Goal: Task Accomplishment & Management: Use online tool/utility

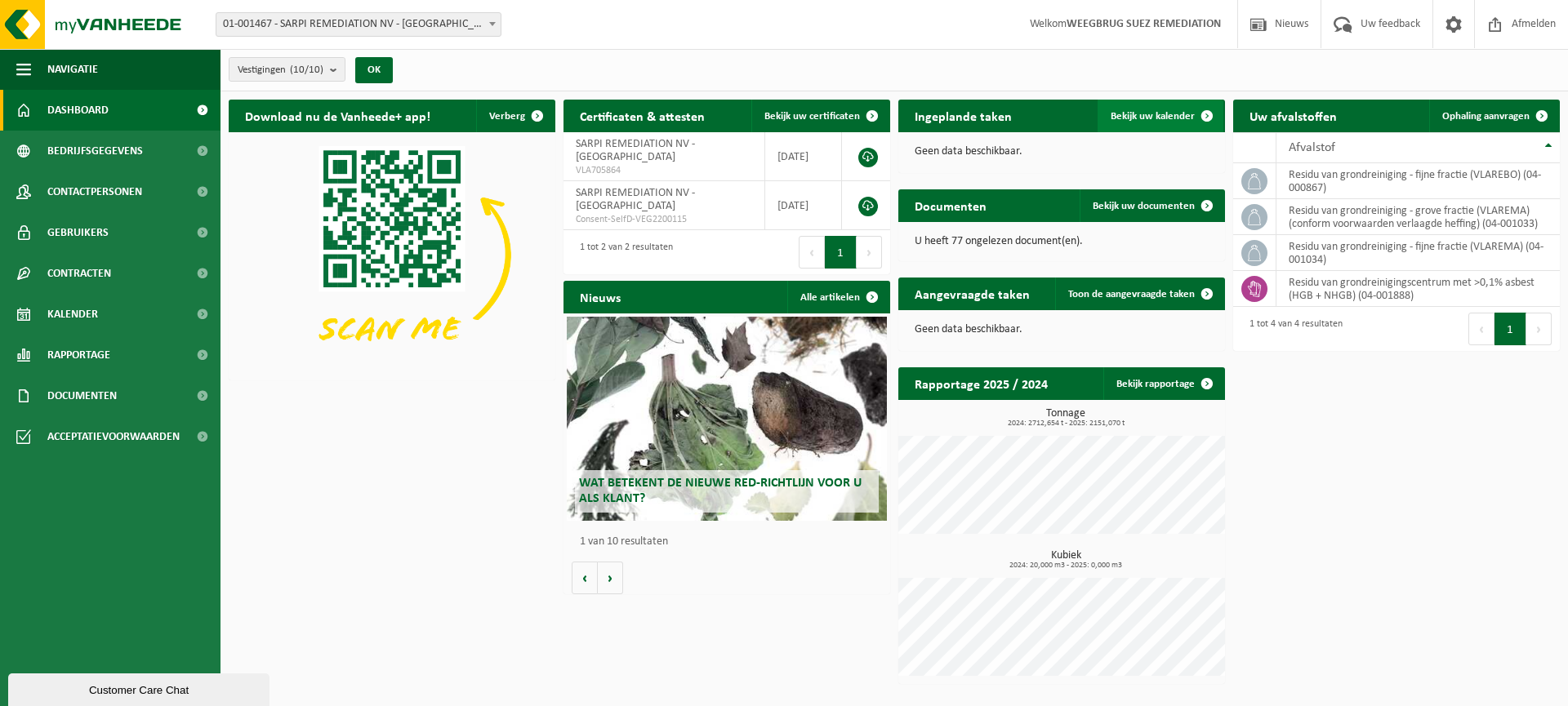
click at [1185, 107] on link "Bekijk uw kalender" at bounding box center [1160, 116] width 126 height 33
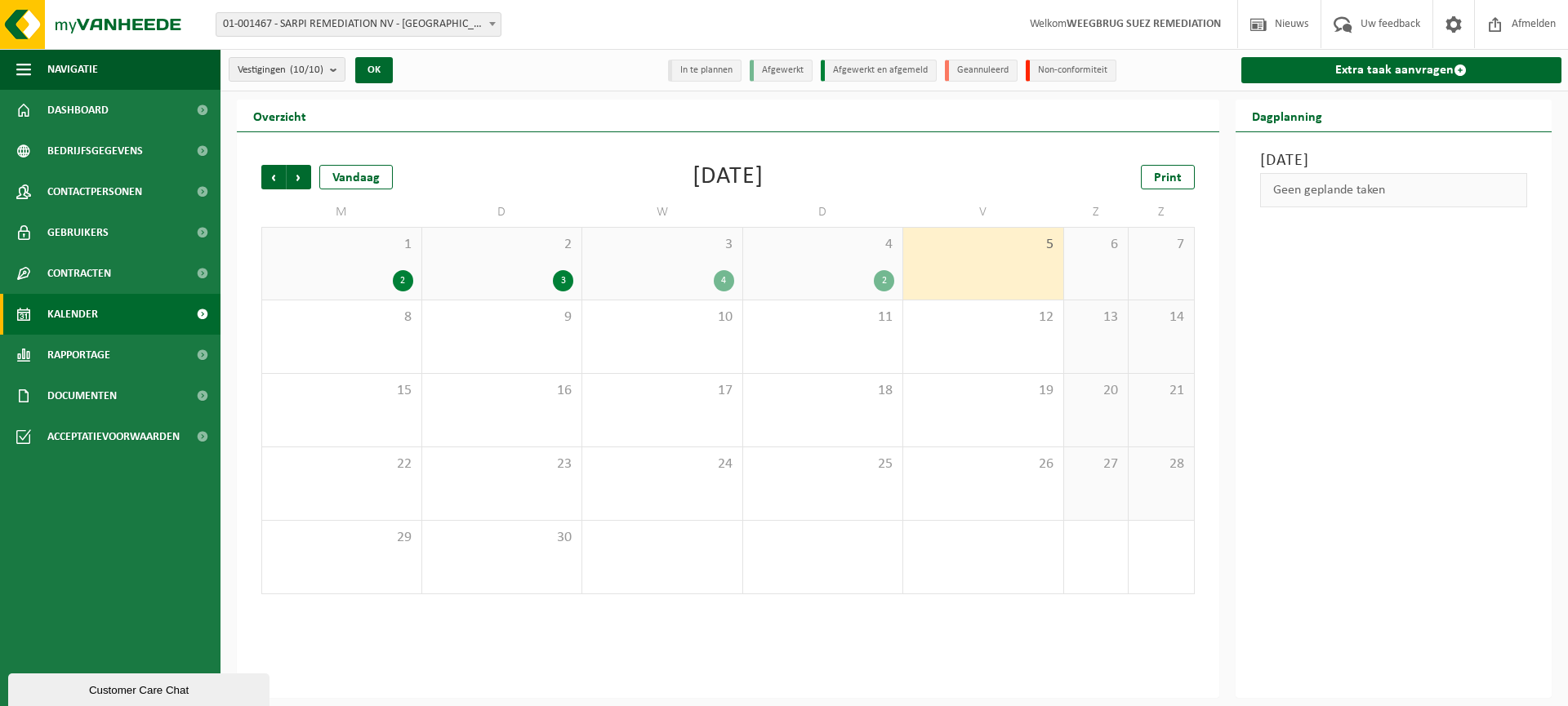
click at [830, 271] on div "2" at bounding box center [823, 280] width 144 height 21
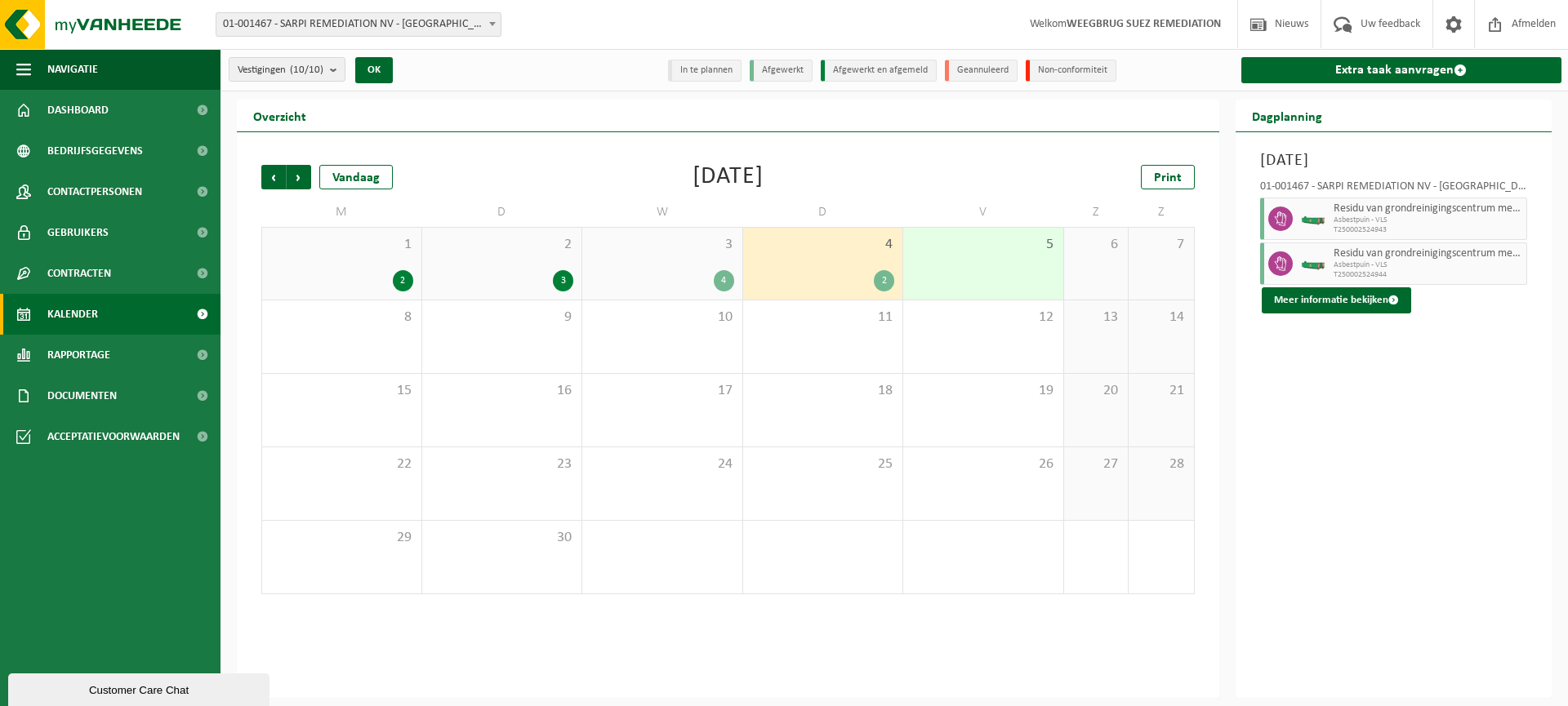
click at [994, 267] on div "5" at bounding box center [983, 263] width 160 height 72
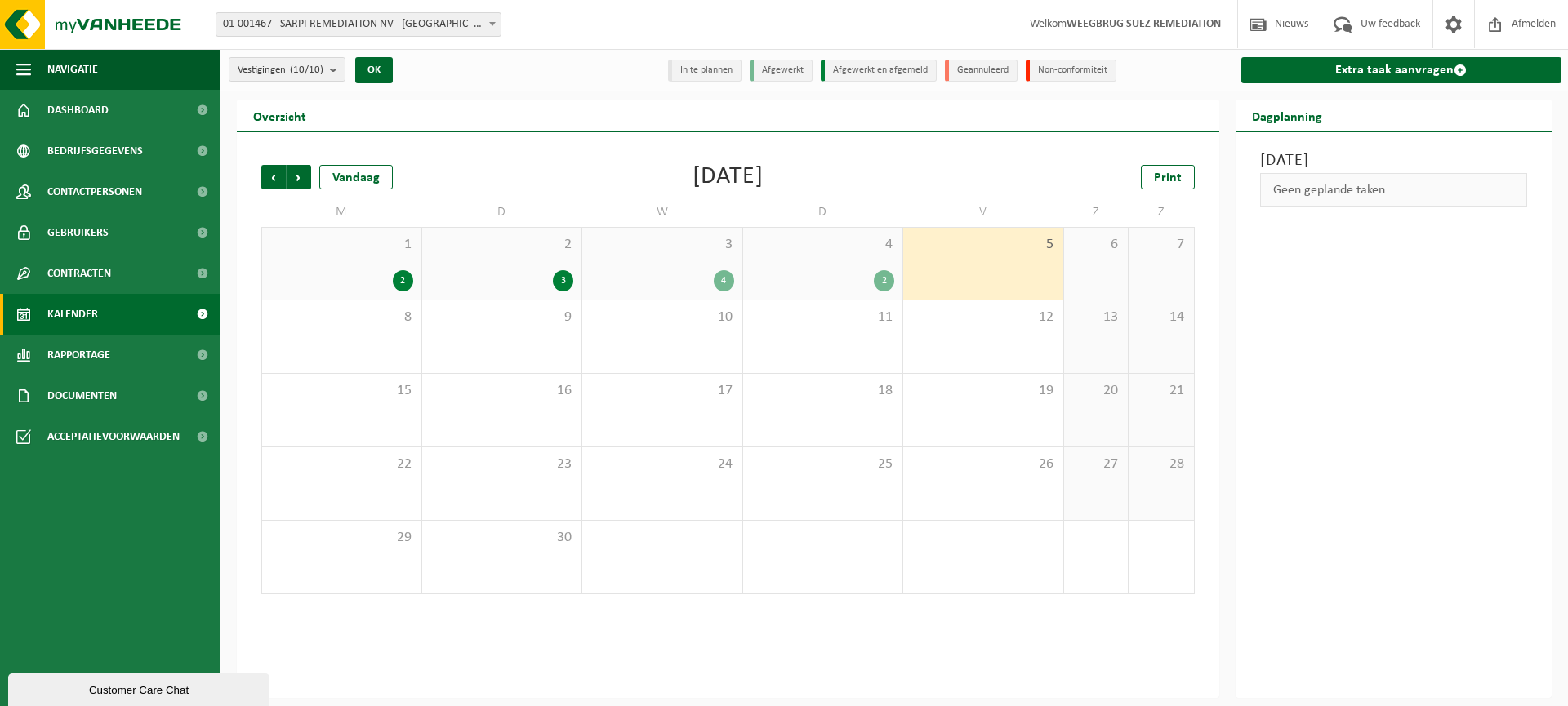
click at [671, 250] on span "3" at bounding box center [662, 245] width 144 height 18
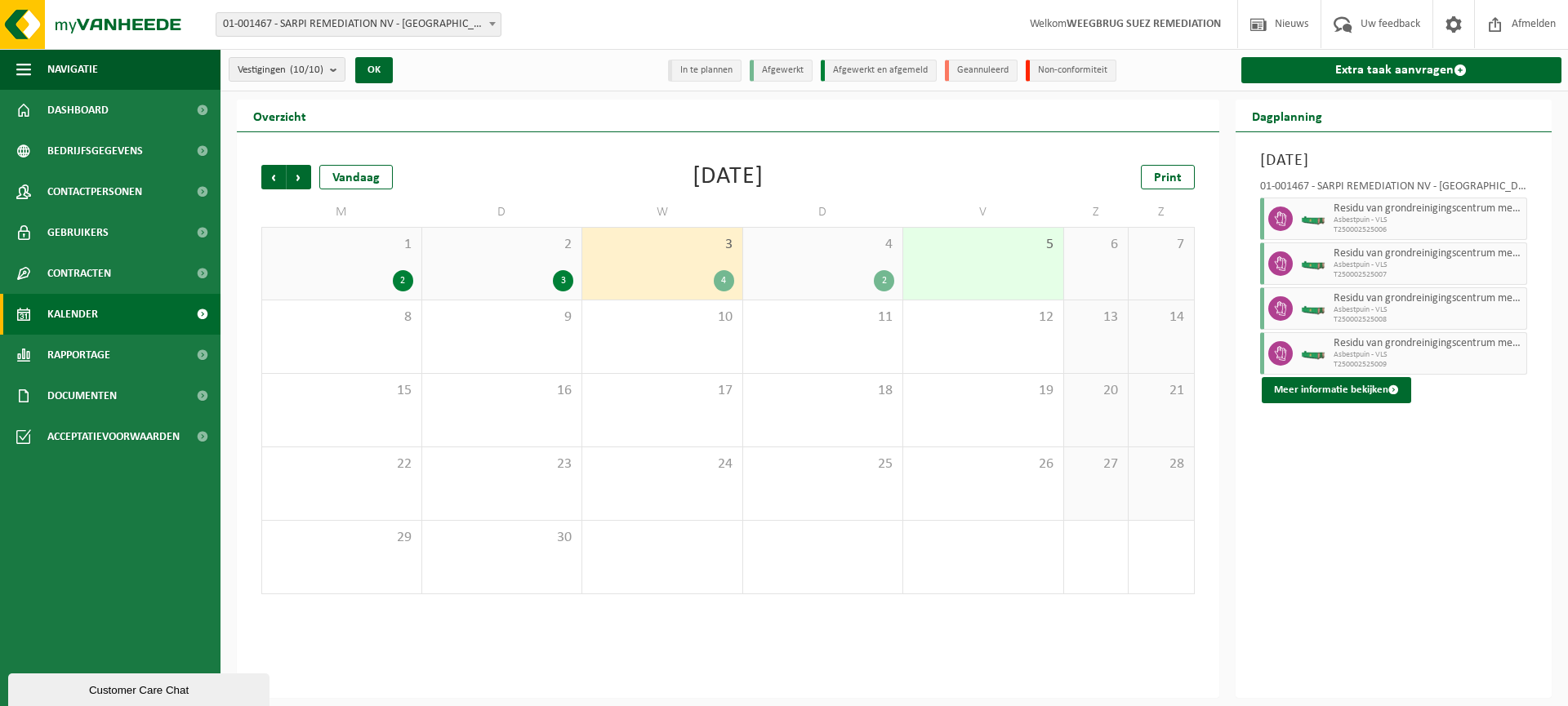
click at [515, 257] on div "2 3" at bounding box center [502, 263] width 160 height 72
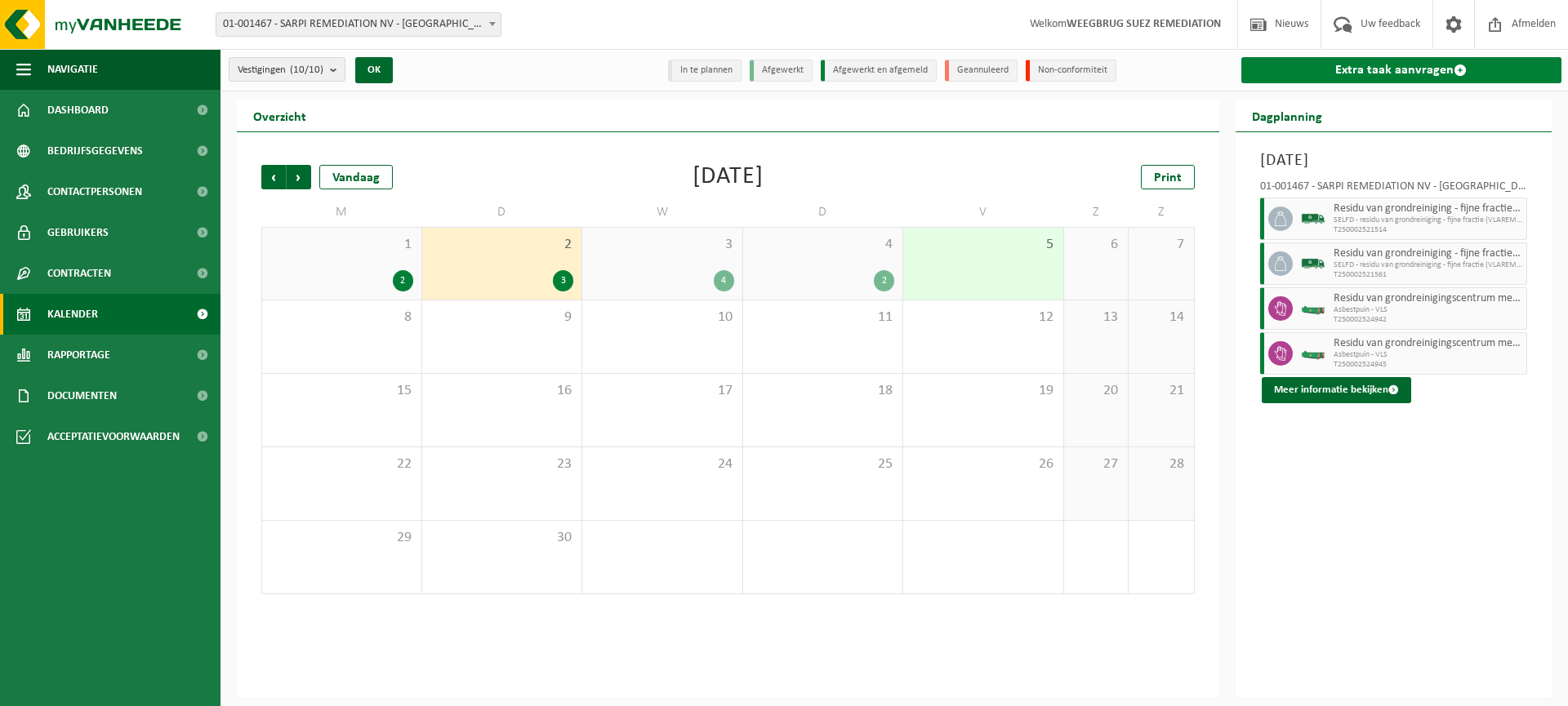
click at [1374, 75] on link "Extra taak aanvragen" at bounding box center [1401, 70] width 321 height 26
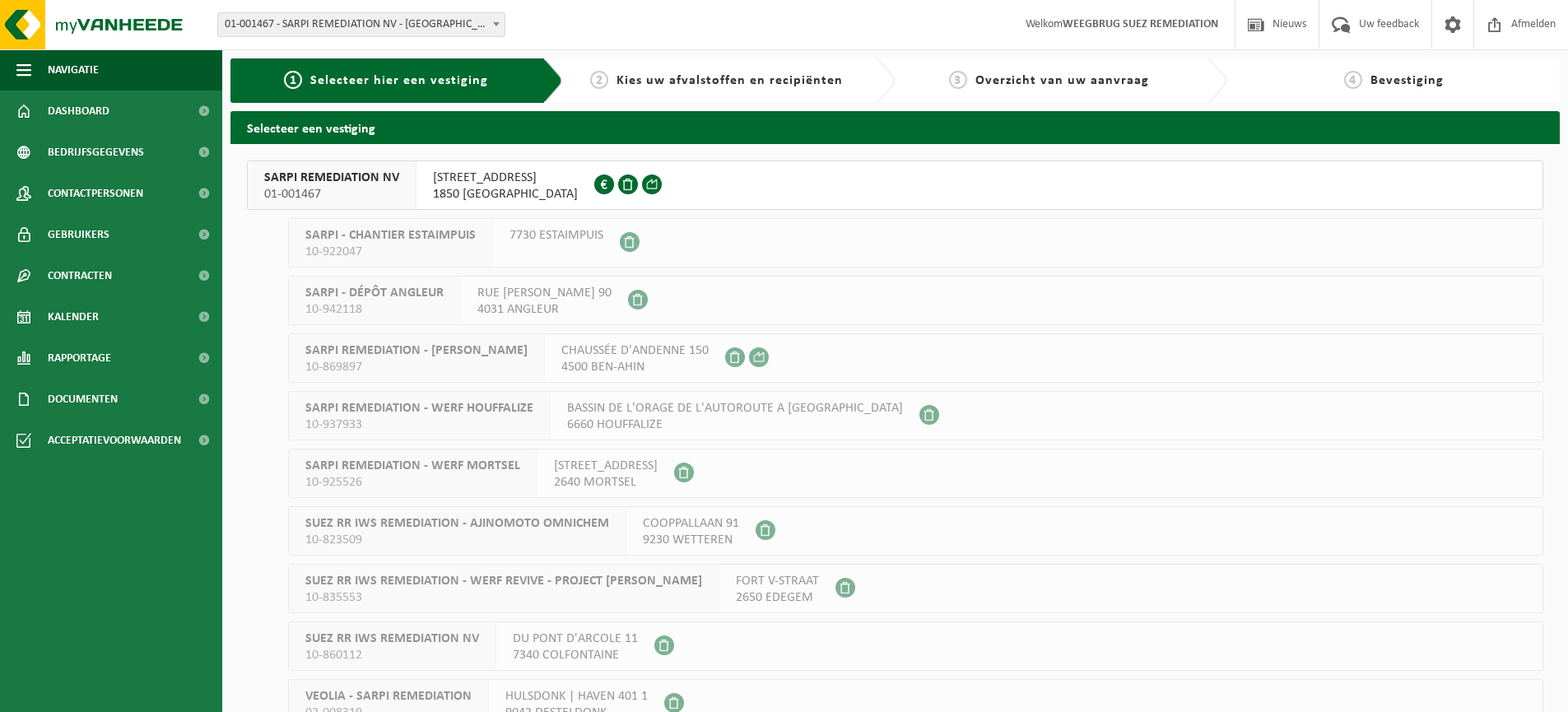
click at [506, 176] on span "WESTVAARTDIJK 83" at bounding box center [506, 178] width 145 height 17
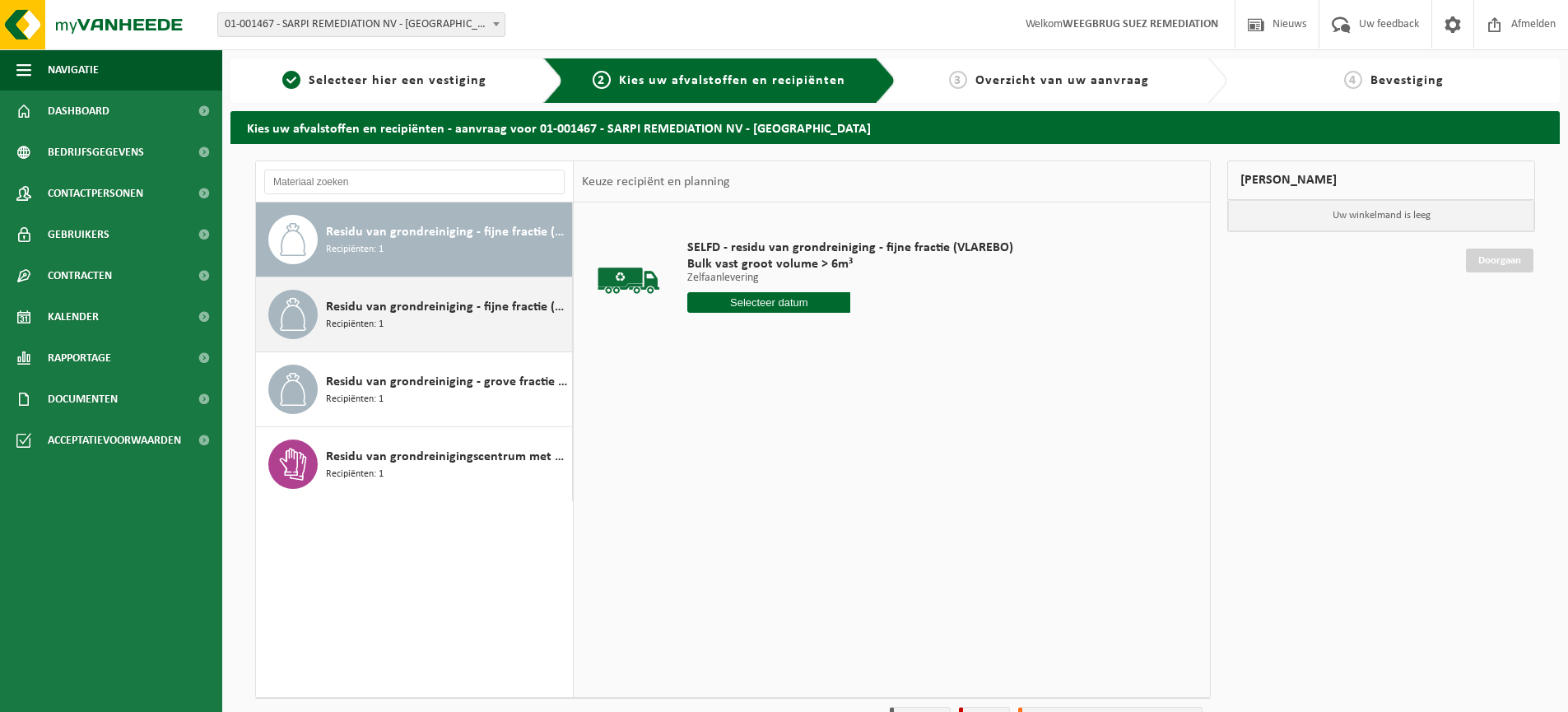
click at [470, 307] on span "Residu van grondreiniging - fijne fractie (VLAREMA)" at bounding box center [446, 307] width 242 height 20
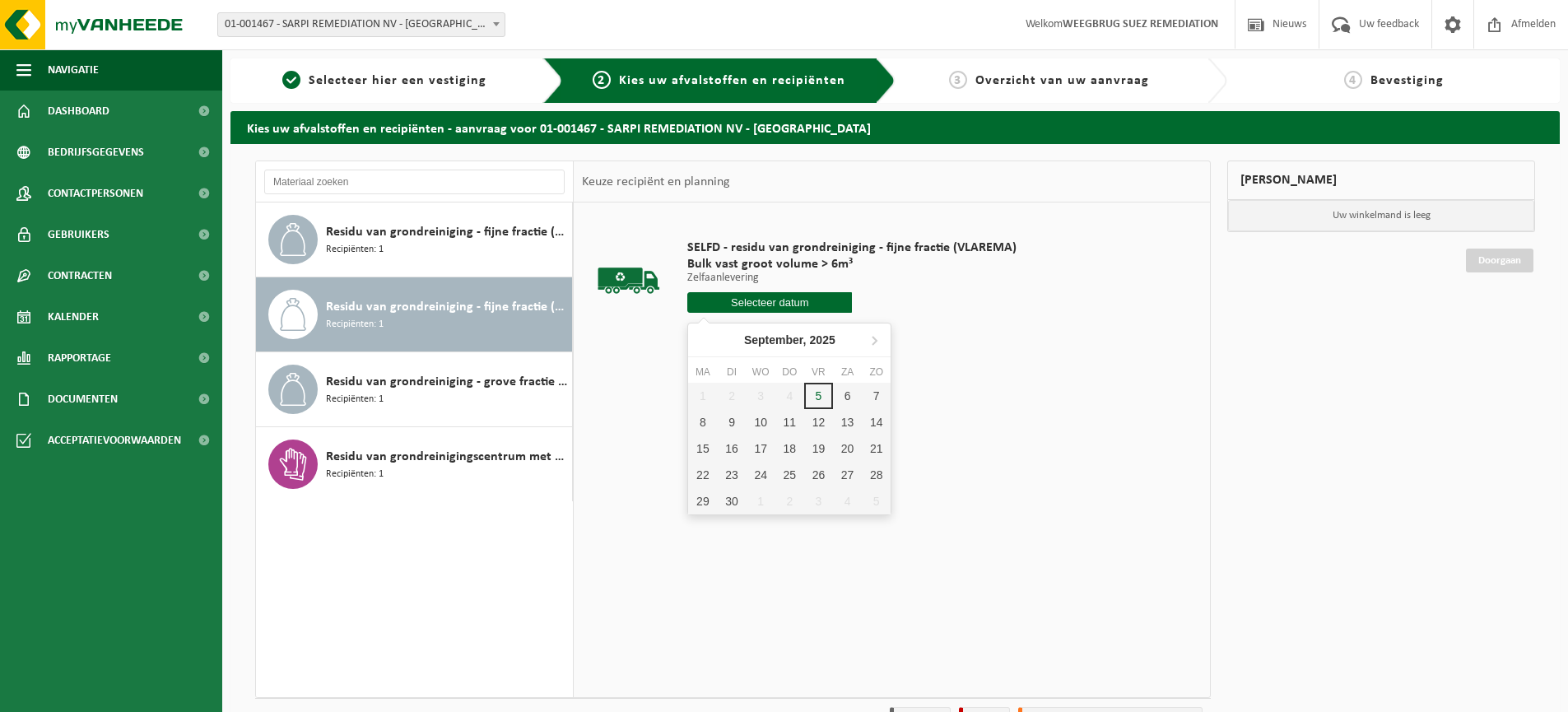
click at [793, 303] on input "text" at bounding box center [770, 303] width 165 height 21
click at [693, 427] on div "8" at bounding box center [702, 422] width 29 height 26
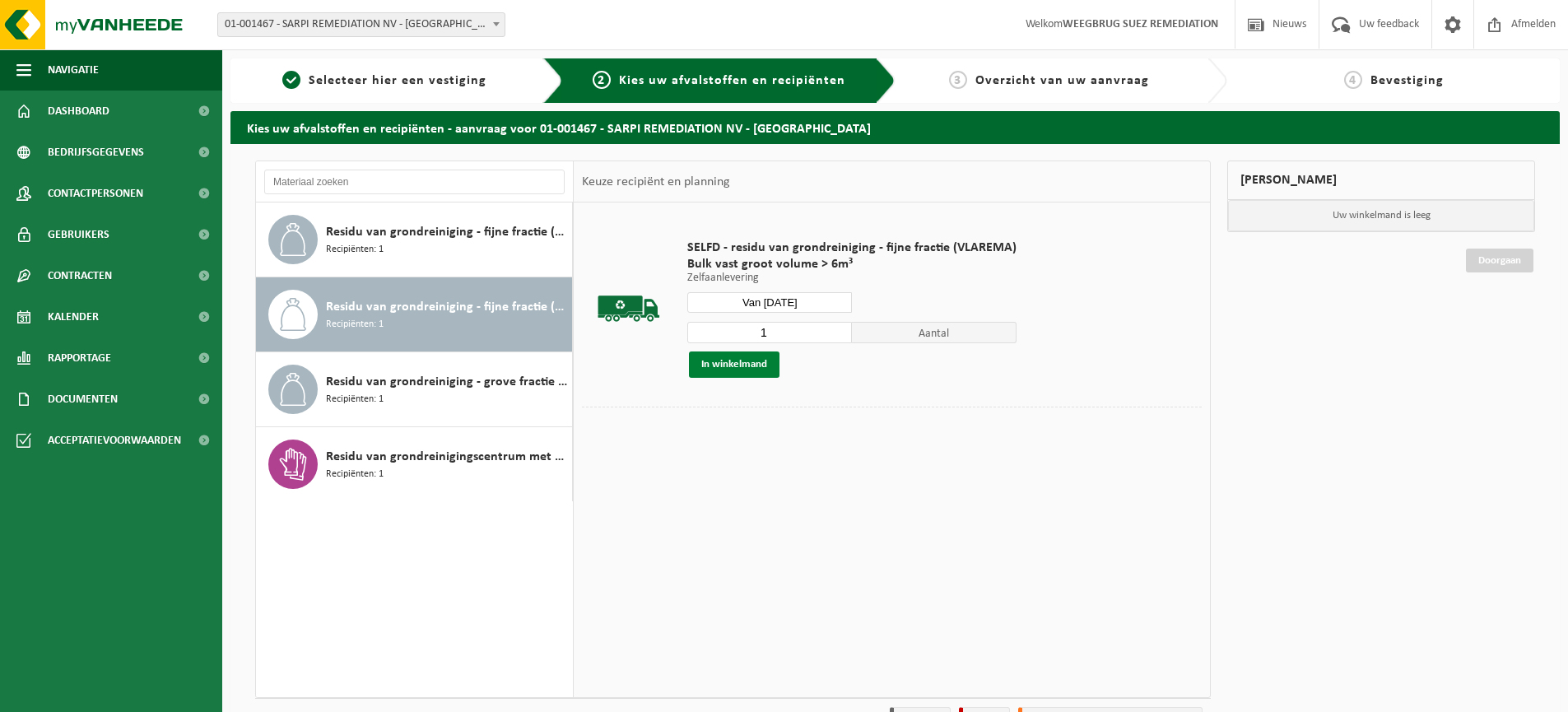
click at [741, 364] on button "In winkelmand" at bounding box center [734, 365] width 90 height 26
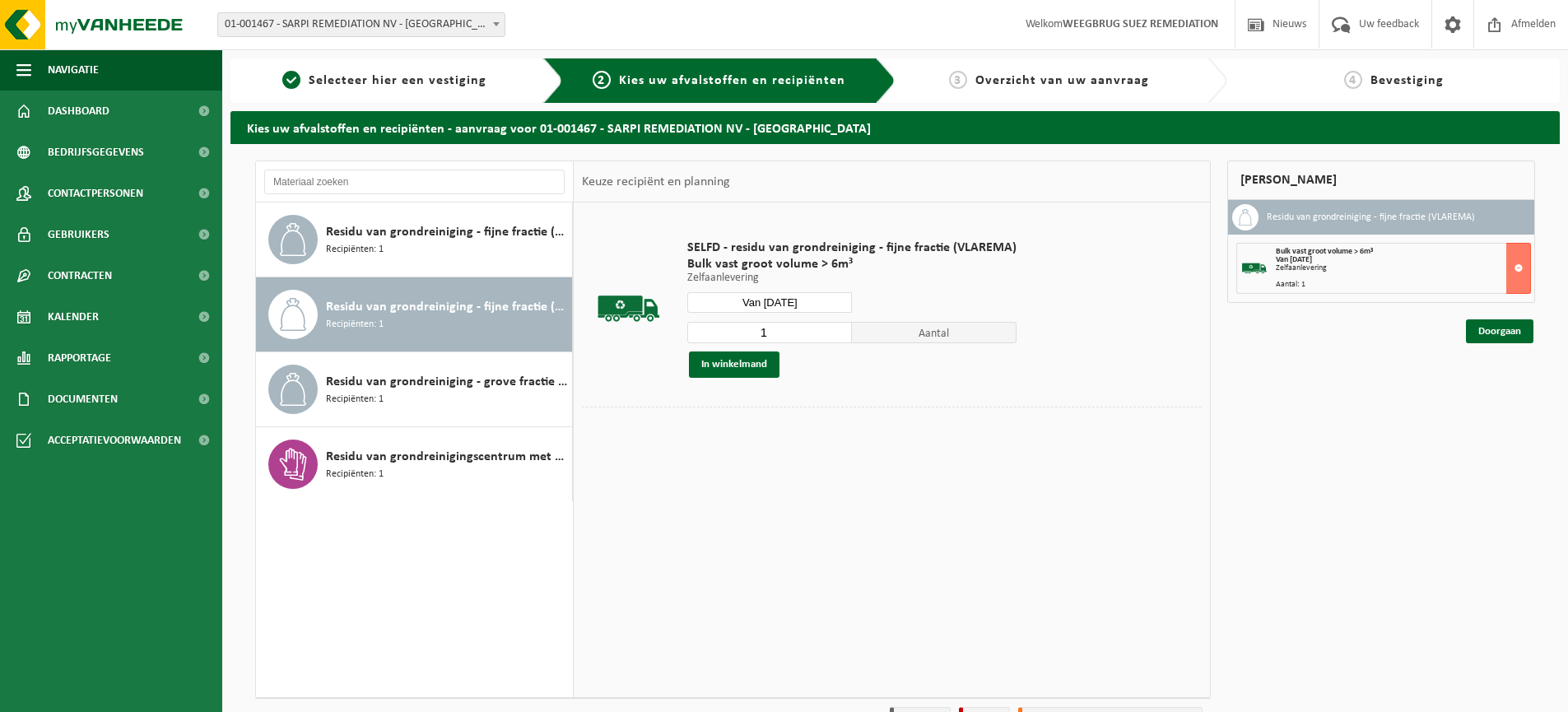
click at [804, 301] on input "Van 2025-09-08" at bounding box center [770, 303] width 165 height 21
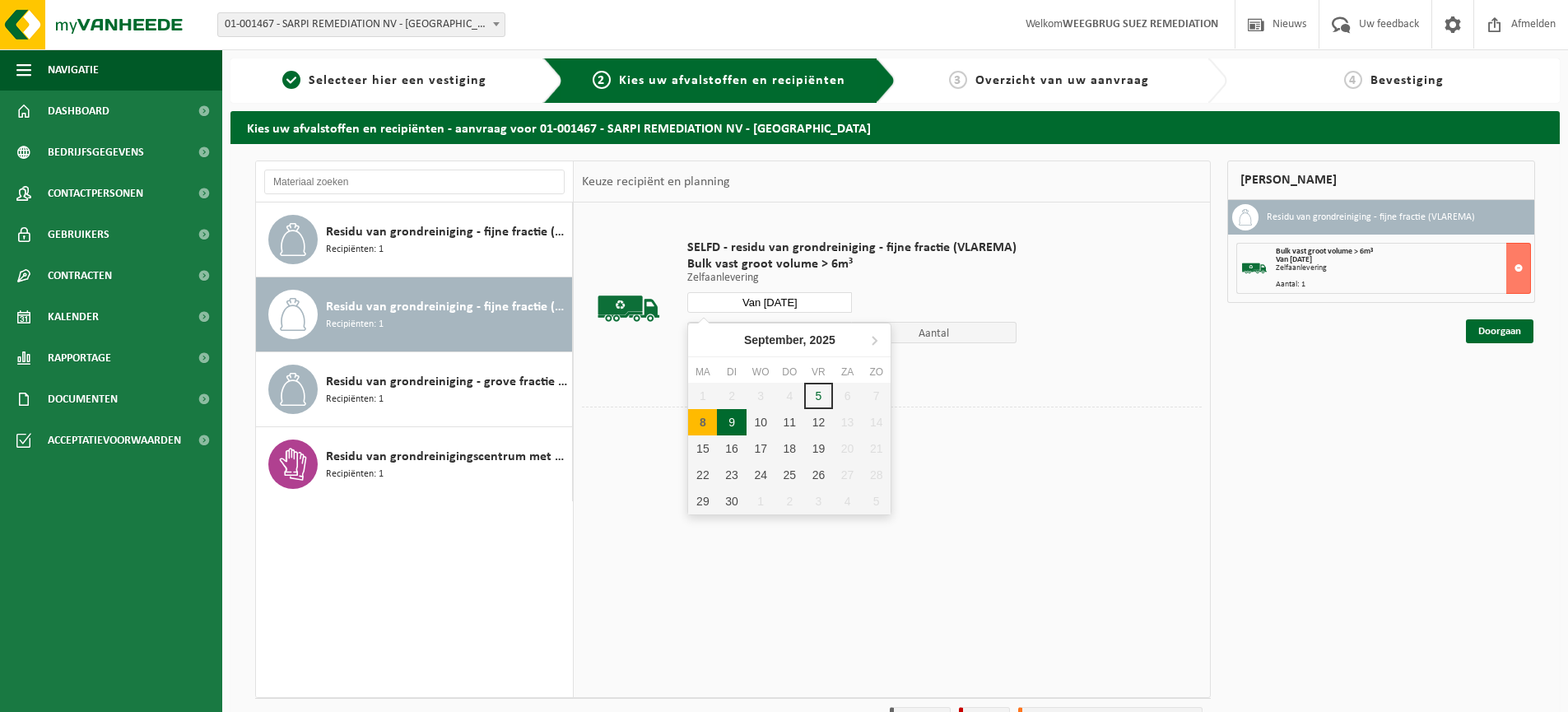
click at [736, 418] on div "9" at bounding box center [731, 422] width 29 height 26
type input "Van [DATE]"
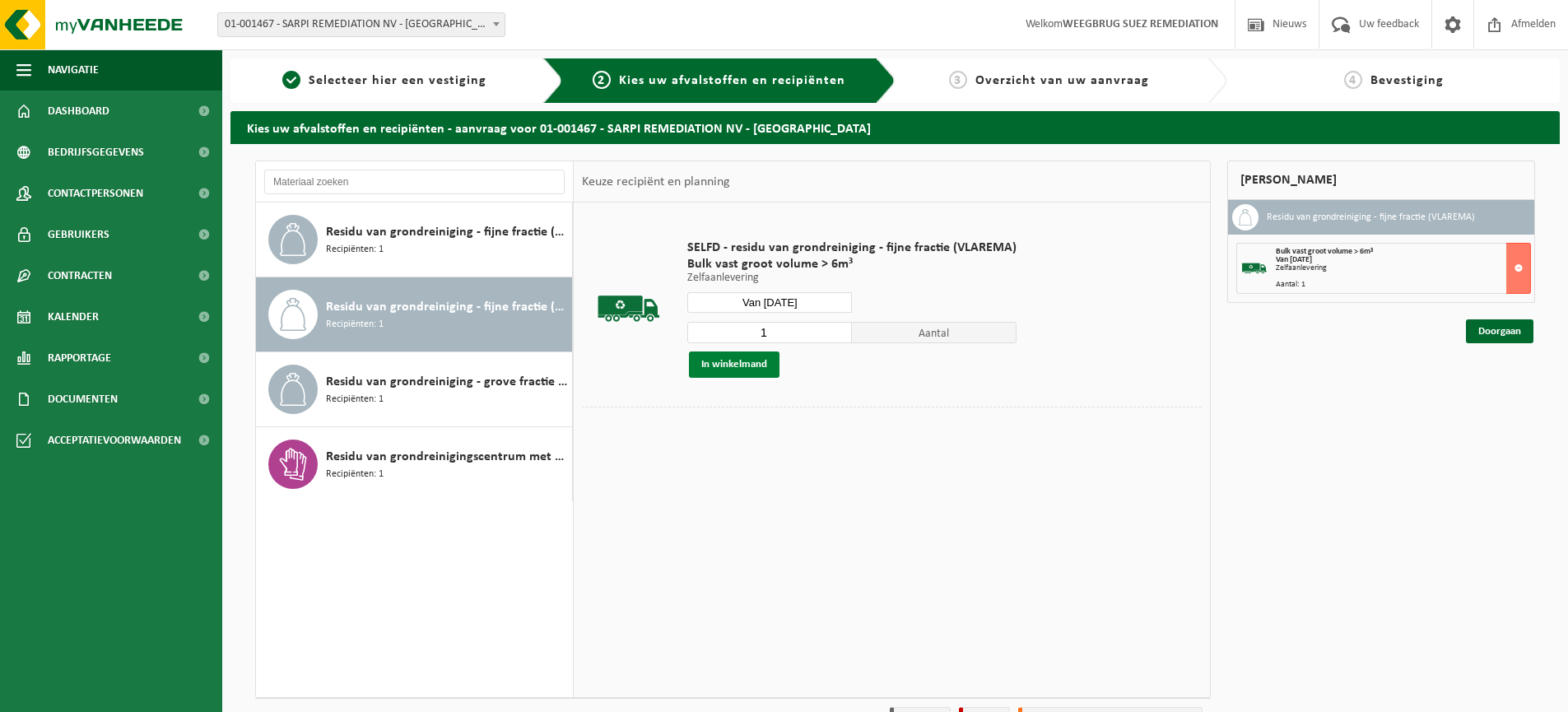
click at [749, 366] on button "In winkelmand" at bounding box center [734, 365] width 90 height 26
click at [1483, 394] on link "Doorgaan" at bounding box center [1500, 391] width 67 height 24
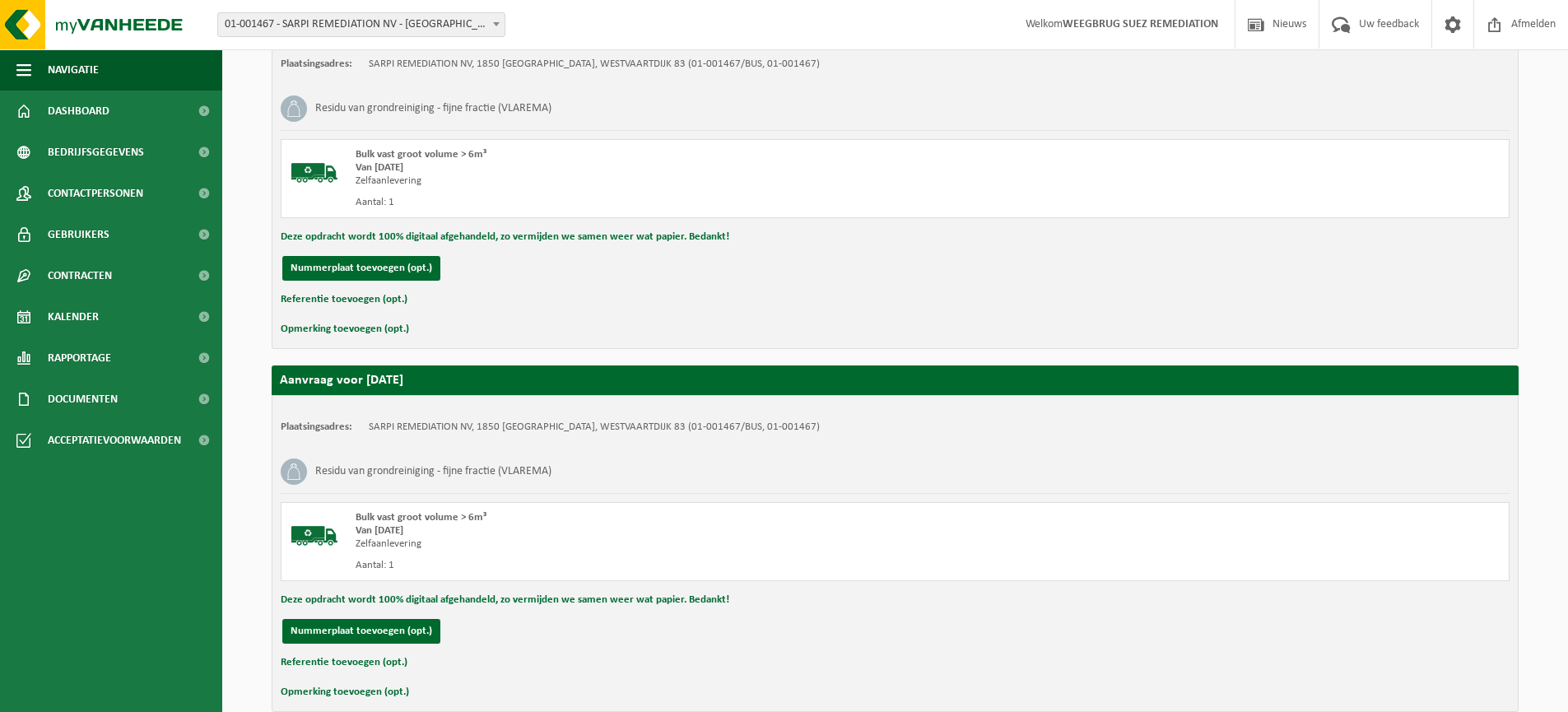
scroll to position [441, 0]
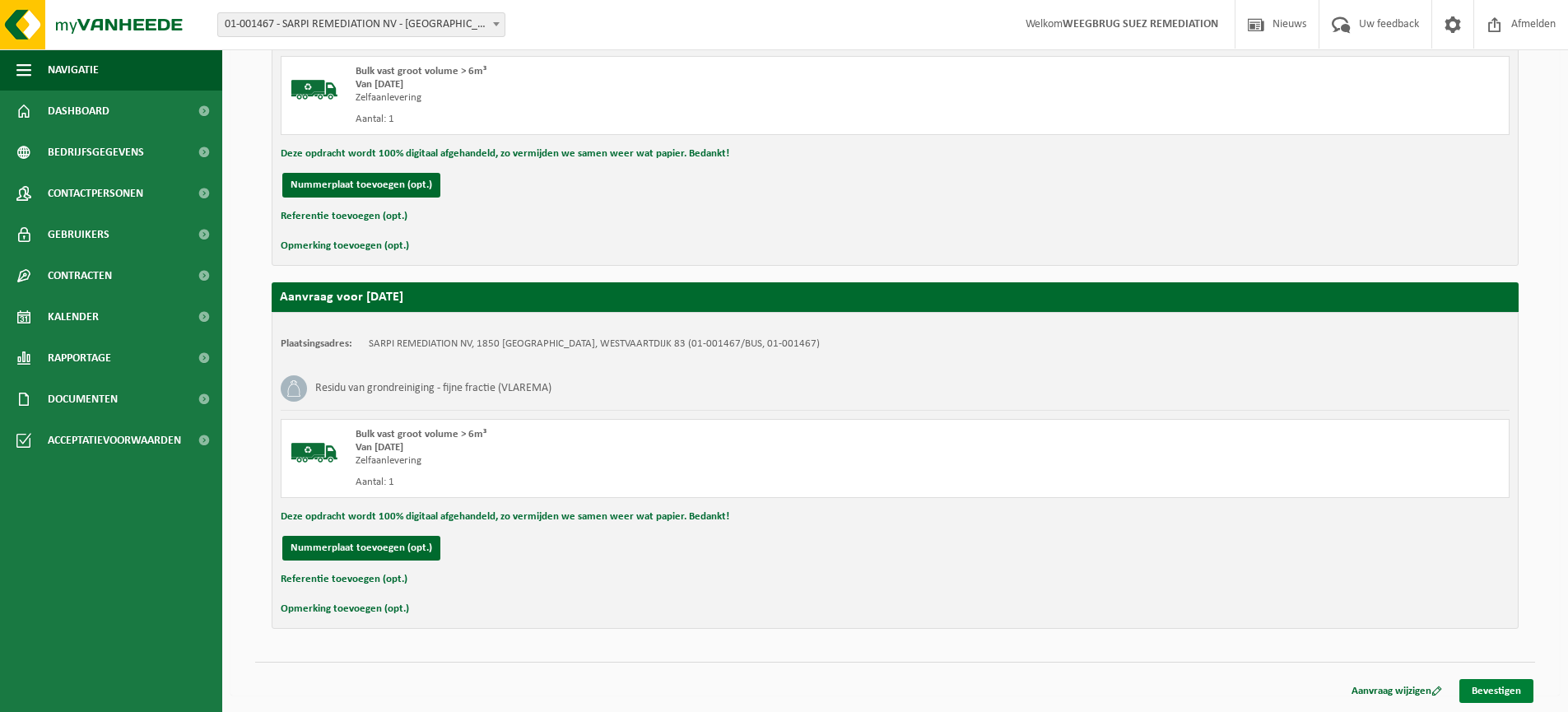
drag, startPoint x: 1507, startPoint y: 691, endPoint x: 1496, endPoint y: 693, distance: 11.2
click at [1506, 691] on link "Bevestigen" at bounding box center [1496, 691] width 74 height 24
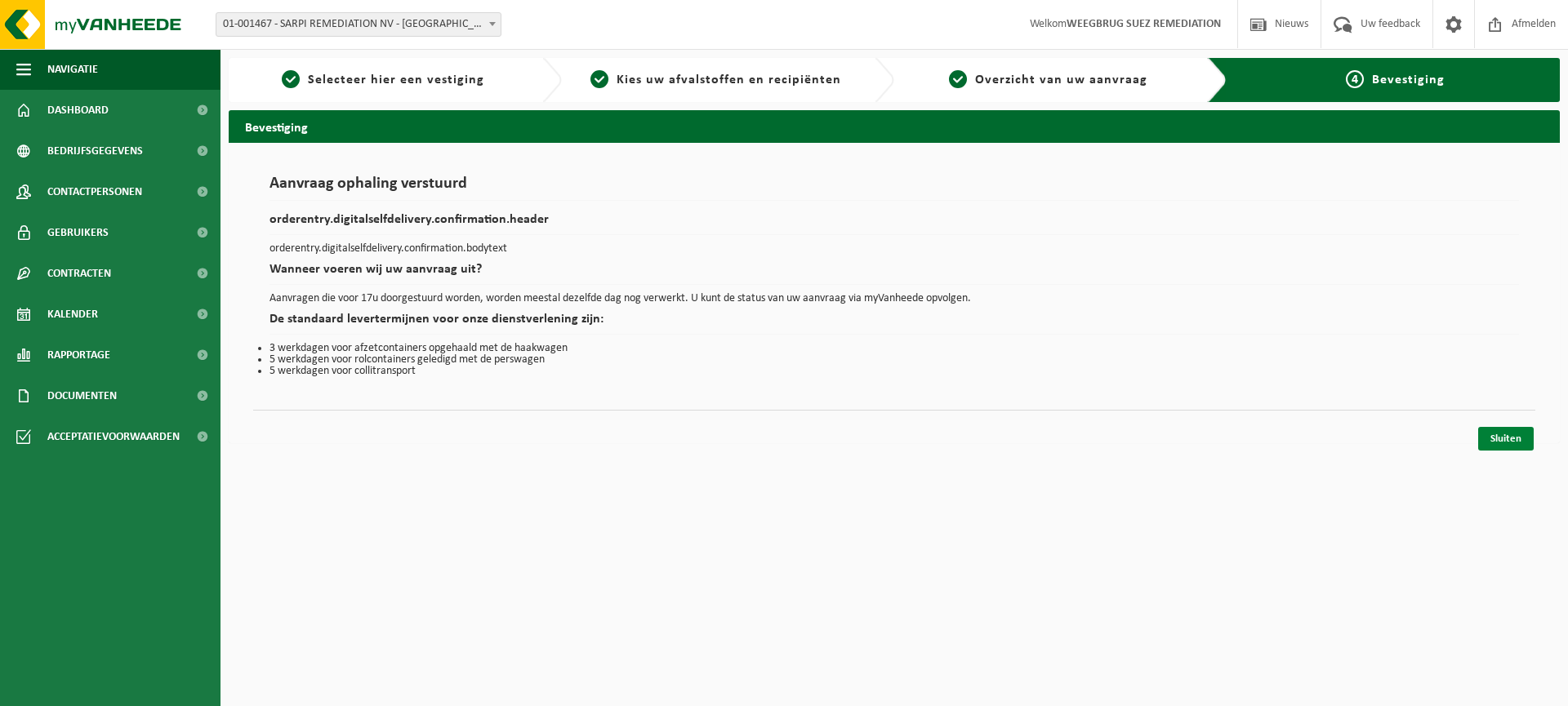
click at [1510, 439] on link "Sluiten" at bounding box center [1505, 439] width 56 height 23
